Goal: Find specific page/section: Find specific page/section

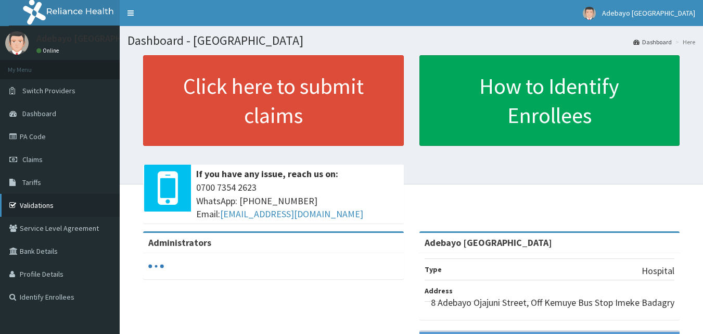
click at [40, 208] on link "Validations" at bounding box center [60, 205] width 120 height 23
click at [39, 205] on link "Validations" at bounding box center [60, 205] width 120 height 23
click at [35, 201] on link "Validations" at bounding box center [60, 205] width 120 height 23
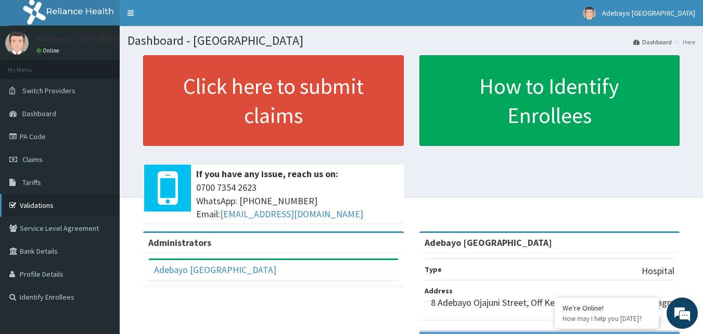
click at [44, 203] on link "Validations" at bounding box center [60, 205] width 120 height 23
